Goal: Communication & Community: Answer question/provide support

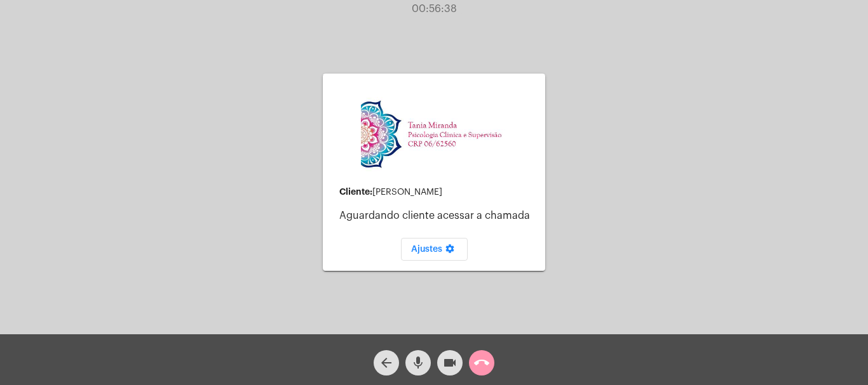
click at [498, 365] on div "arrow_back mic videocam call_end" at bounding box center [434, 360] width 868 height 51
click at [485, 366] on mat-icon "call_end" at bounding box center [481, 363] width 15 height 15
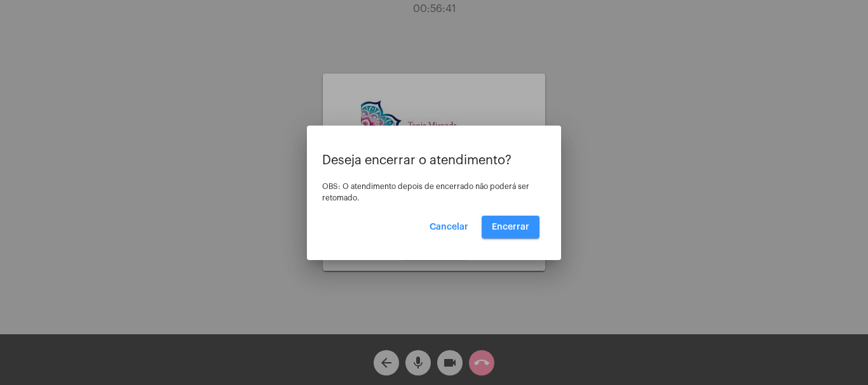
click at [521, 224] on span "Encerrar" at bounding box center [510, 227] width 37 height 9
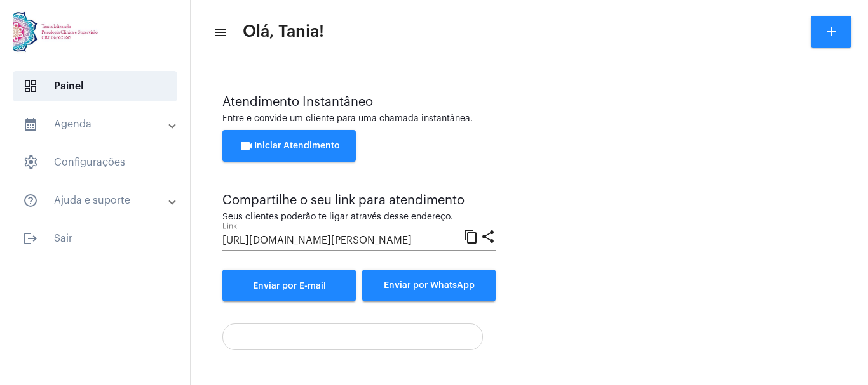
scroll to position [74, 0]
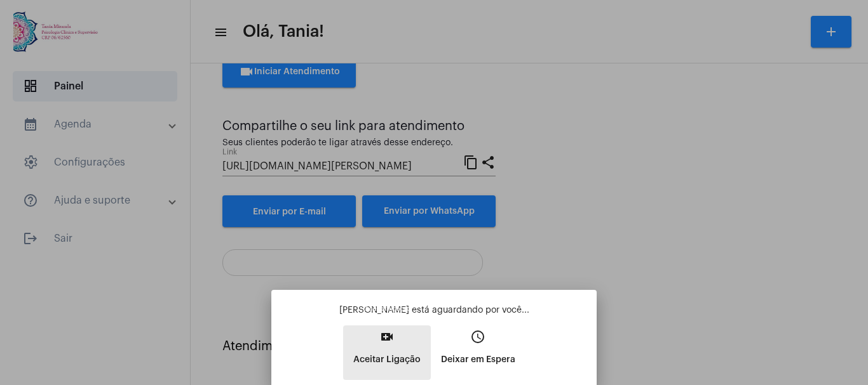
click at [384, 340] on mat-icon "video_call" at bounding box center [386, 337] width 15 height 15
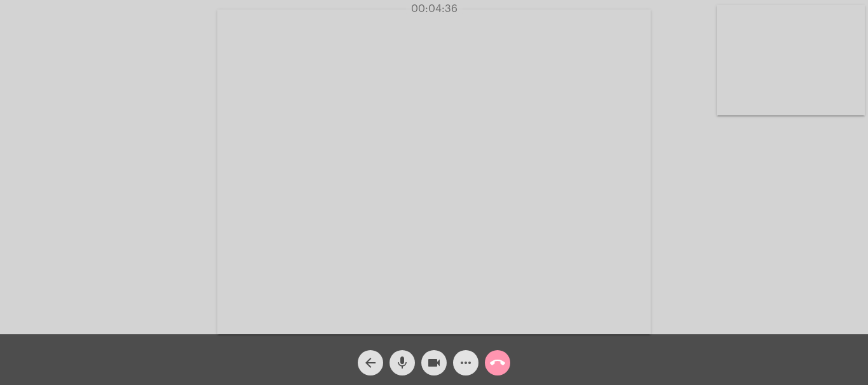
click at [467, 361] on mat-icon "more_horiz" at bounding box center [465, 363] width 15 height 15
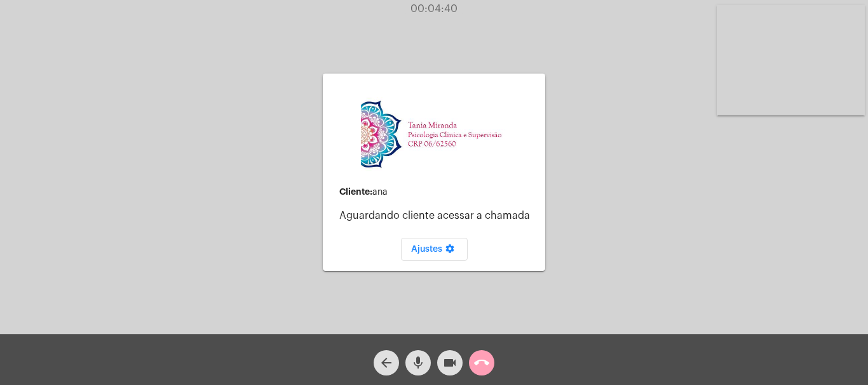
click at [483, 361] on mat-icon "call_end" at bounding box center [481, 363] width 15 height 15
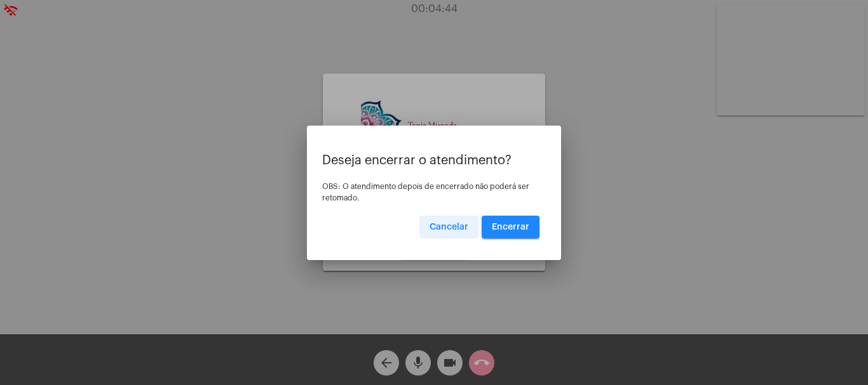
click at [438, 224] on span "Cancelar" at bounding box center [448, 227] width 39 height 9
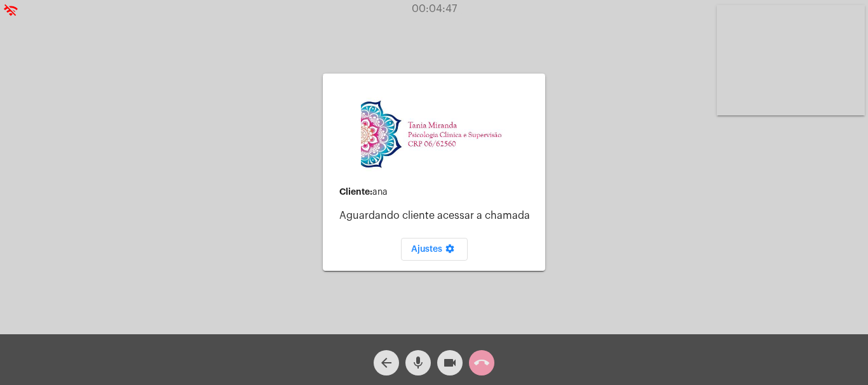
click at [483, 365] on mat-icon "call_end" at bounding box center [481, 363] width 15 height 15
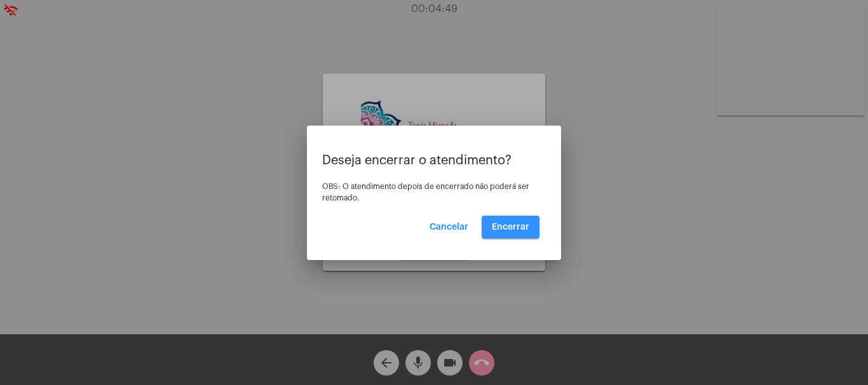
click at [510, 229] on span "Encerrar" at bounding box center [510, 227] width 37 height 9
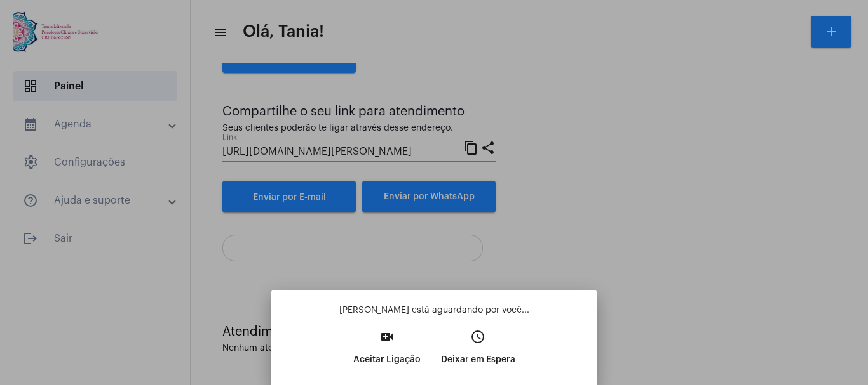
scroll to position [89, 0]
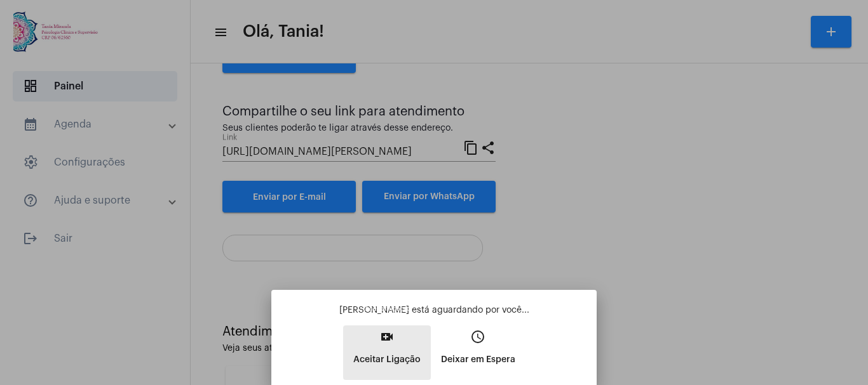
click at [391, 341] on mat-icon "video_call" at bounding box center [386, 337] width 15 height 15
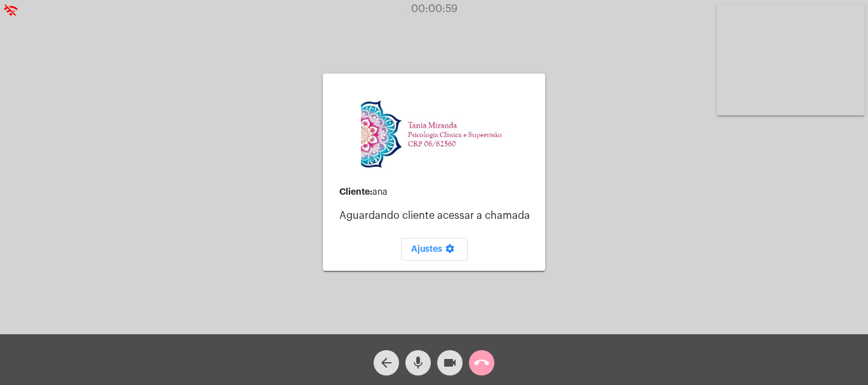
click at [483, 359] on mat-icon "call_end" at bounding box center [481, 363] width 15 height 15
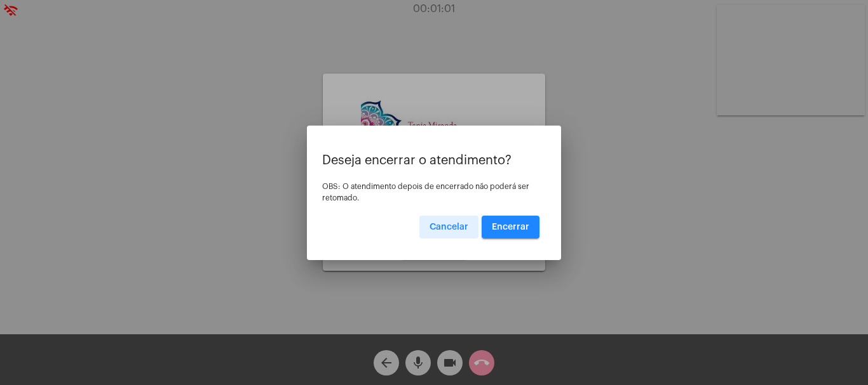
click at [510, 226] on span "Encerrar" at bounding box center [510, 227] width 37 height 9
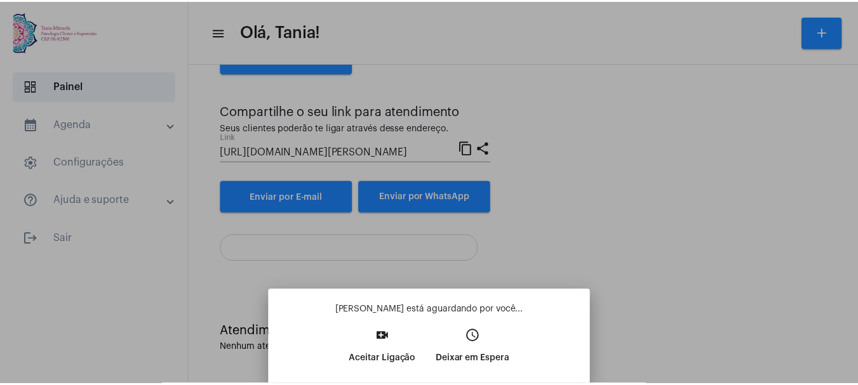
scroll to position [74, 0]
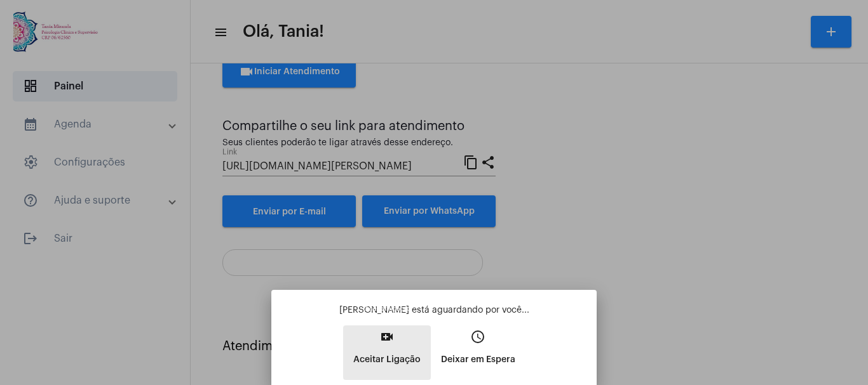
click at [389, 347] on button "video_call Aceitar Ligação" at bounding box center [387, 353] width 88 height 55
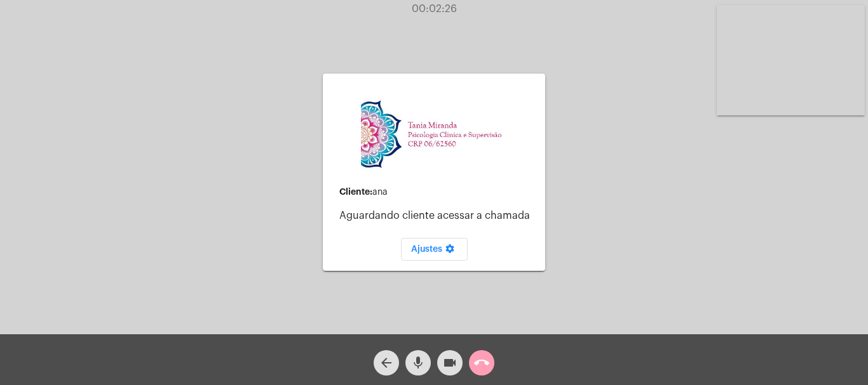
click at [479, 365] on mat-icon "call_end" at bounding box center [481, 363] width 15 height 15
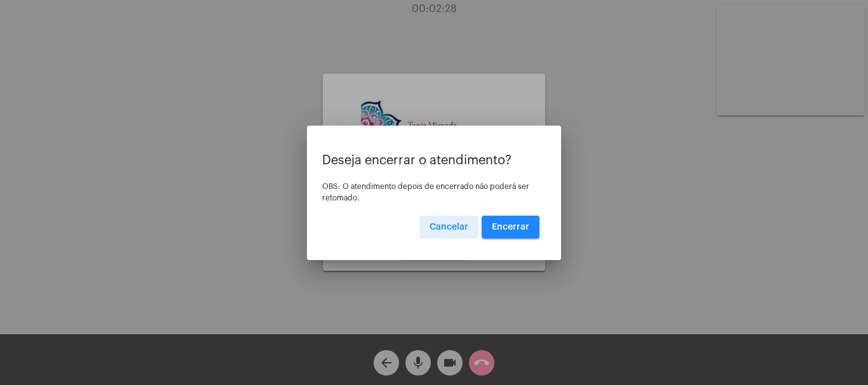
click at [509, 226] on span "Encerrar" at bounding box center [510, 227] width 37 height 9
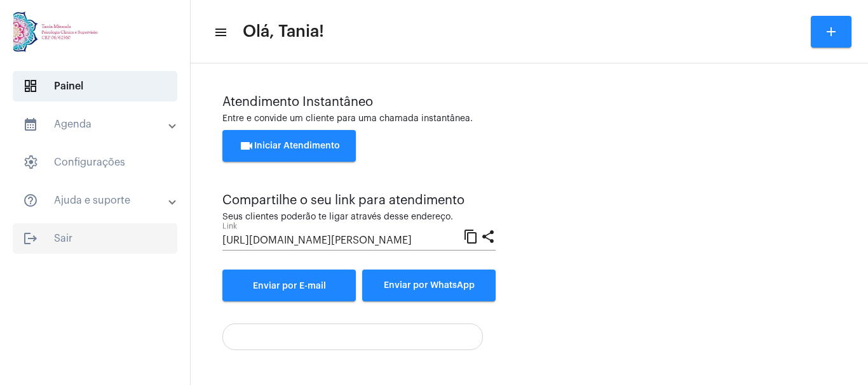
click at [64, 238] on span "logout Sair" at bounding box center [95, 239] width 164 height 30
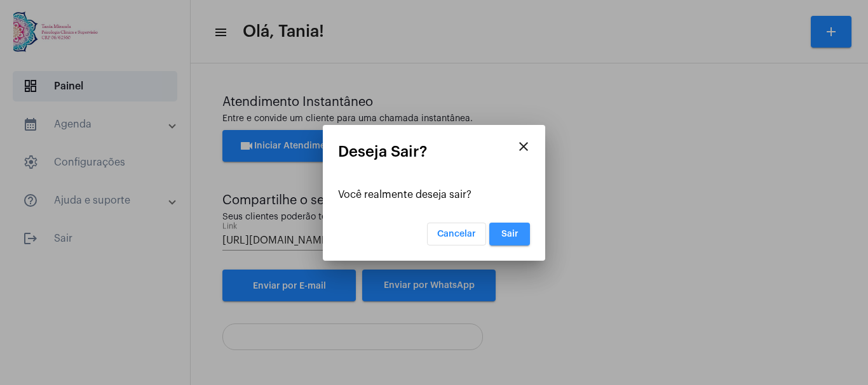
click at [514, 242] on button "Sair" at bounding box center [509, 234] width 41 height 23
